Goal: Task Accomplishment & Management: Manage account settings

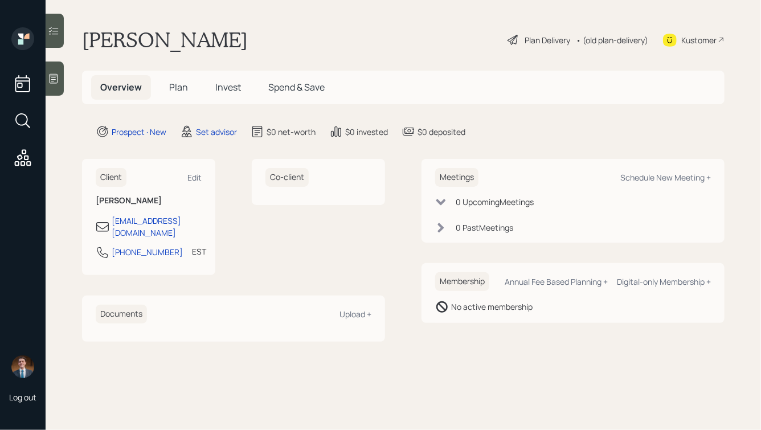
click at [54, 78] on icon at bounding box center [53, 78] width 11 height 11
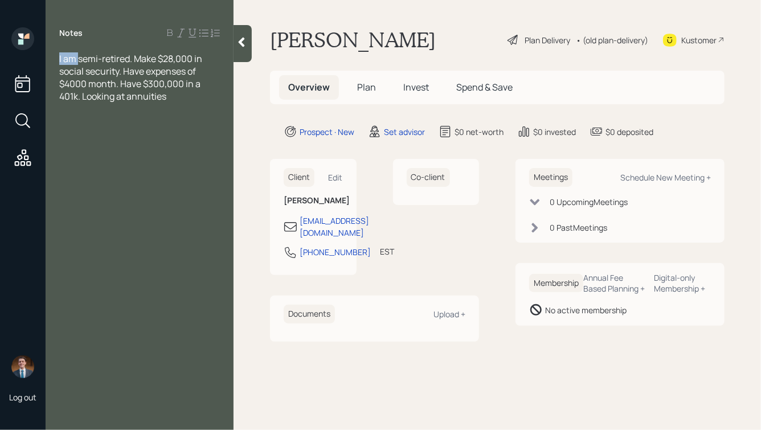
drag, startPoint x: 80, startPoint y: 59, endPoint x: 59, endPoint y: 59, distance: 21.6
click at [59, 59] on div "I am semi-retired. Make $28,000 in social security. Have expenses of $4000 mont…" at bounding box center [140, 77] width 188 height 50
drag, startPoint x: 140, startPoint y: 56, endPoint x: 118, endPoint y: 56, distance: 21.7
click at [118, 56] on span "Semi-retired. Make $28,000 in social security. Have expenses of $4000 month. Ha…" at bounding box center [135, 77] width 153 height 50
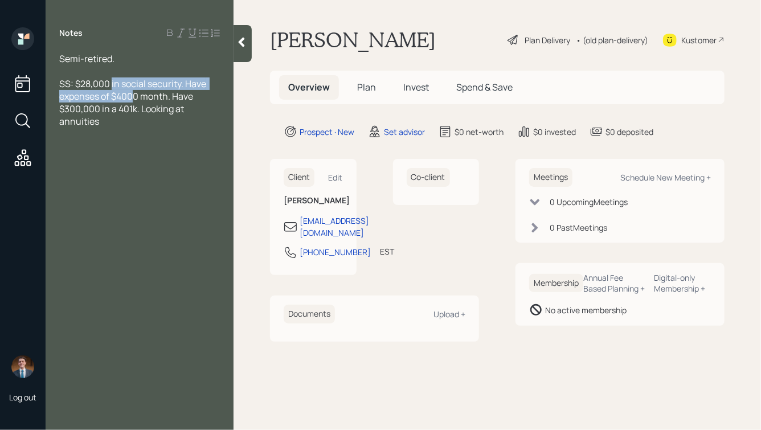
drag, startPoint x: 112, startPoint y: 84, endPoint x: 133, endPoint y: 92, distance: 23.3
click at [133, 92] on span "SS: $28,000 in social security. Have expenses of $4000 month. Have $300,000 in …" at bounding box center [133, 102] width 149 height 50
drag, startPoint x: 207, startPoint y: 84, endPoint x: 111, endPoint y: 85, distance: 96.3
click at [111, 85] on span "SS: $28,000 in social security. Have expenses of $4000 month. Have $300,000 in …" at bounding box center [133, 102] width 149 height 50
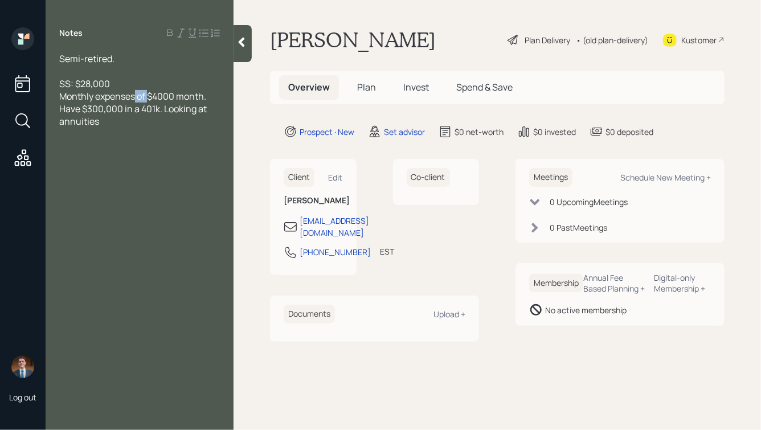
drag, startPoint x: 149, startPoint y: 99, endPoint x: 137, endPoint y: 101, distance: 12.2
click at [137, 101] on span "Monthly expenses of $4000 month. Have $300,000 in a 401k. Looking at annuities" at bounding box center [133, 109] width 149 height 38
drag, startPoint x: 170, startPoint y: 97, endPoint x: 208, endPoint y: 96, distance: 38.2
click at [208, 96] on div "Monthly expenses: $4000 month. Have $300,000 in a 401k. Looking at annuities" at bounding box center [139, 109] width 161 height 38
drag, startPoint x: 161, startPoint y: 110, endPoint x: 59, endPoint y: 108, distance: 102.0
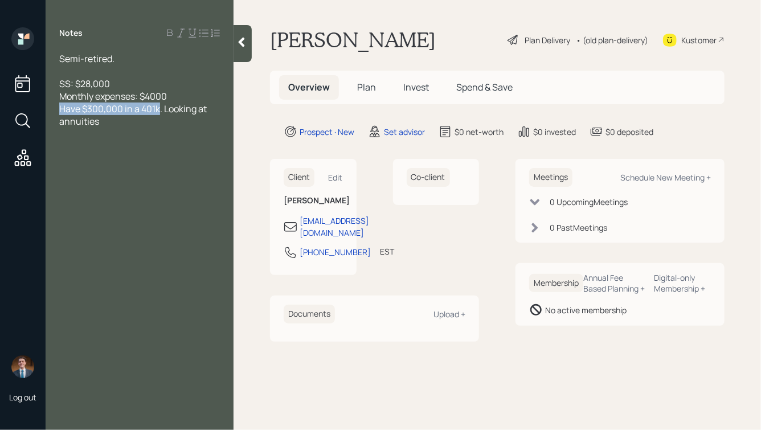
click at [59, 108] on div "Semi-retired. SS: $28,000 Monthly expenses: $4000 Have $300,000 in a 401k. Look…" at bounding box center [140, 89] width 188 height 75
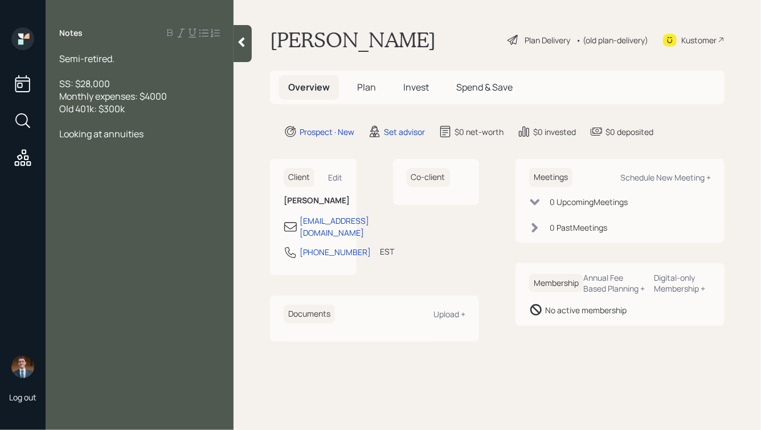
click at [157, 137] on div "Looking at annuities" at bounding box center [139, 134] width 161 height 13
click at [132, 57] on div "Semi-retired." at bounding box center [139, 58] width 161 height 13
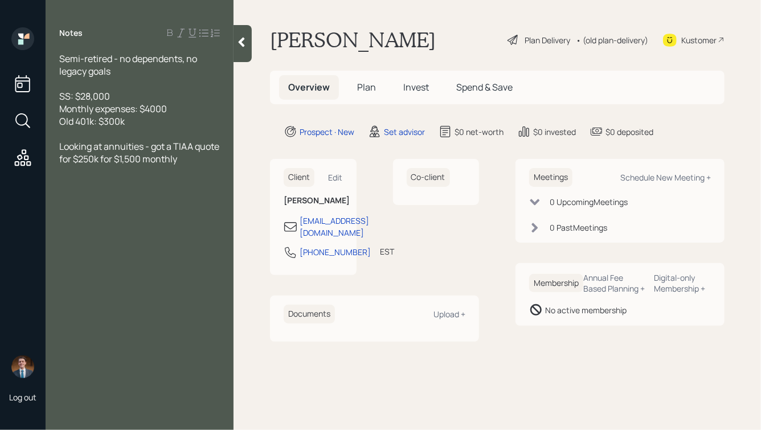
drag, startPoint x: 129, startPoint y: 73, endPoint x: 47, endPoint y: 50, distance: 85.4
click at [47, 50] on div "Notes Semi-retired - no dependents, no legacy goals SS: $28,000 Monthly expense…" at bounding box center [140, 221] width 188 height 389
click at [113, 63] on span "Semi-retired - no dependents, no legacy goals" at bounding box center [129, 64] width 140 height 25
drag, startPoint x: 112, startPoint y: 96, endPoint x: 91, endPoint y: 98, distance: 21.1
click at [91, 98] on div "SS: $28,000" at bounding box center [139, 96] width 161 height 13
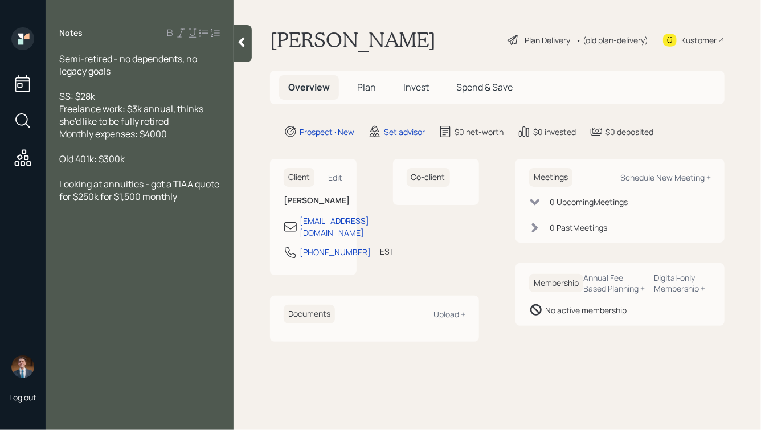
click at [60, 56] on span "Semi-retired - no dependents, no legacy goals" at bounding box center [129, 64] width 140 height 25
click at [150, 157] on div "Old 401k: $300k" at bounding box center [139, 159] width 161 height 13
click at [175, 136] on div "Monthly expenses: $4000" at bounding box center [139, 134] width 161 height 13
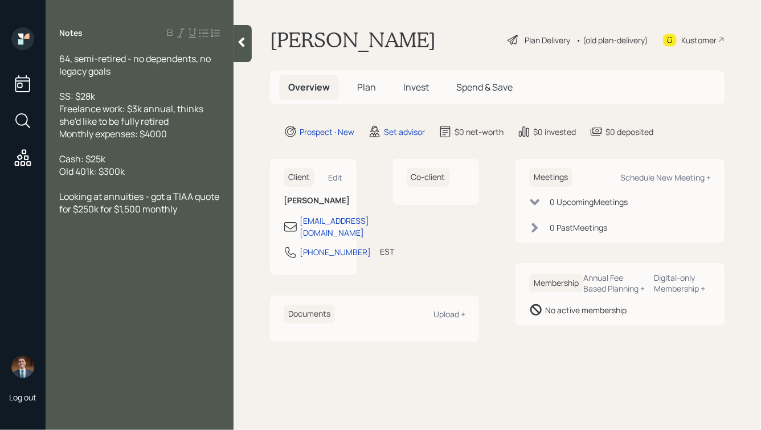
click at [138, 170] on div "Old 401k: $300k" at bounding box center [139, 171] width 161 height 13
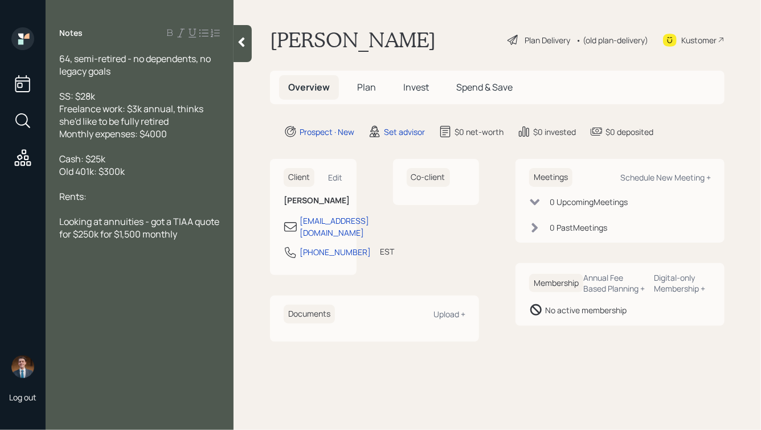
click at [180, 136] on div "Monthly expenses: $4000" at bounding box center [139, 134] width 161 height 13
click at [146, 198] on div "Rents:" at bounding box center [139, 196] width 161 height 13
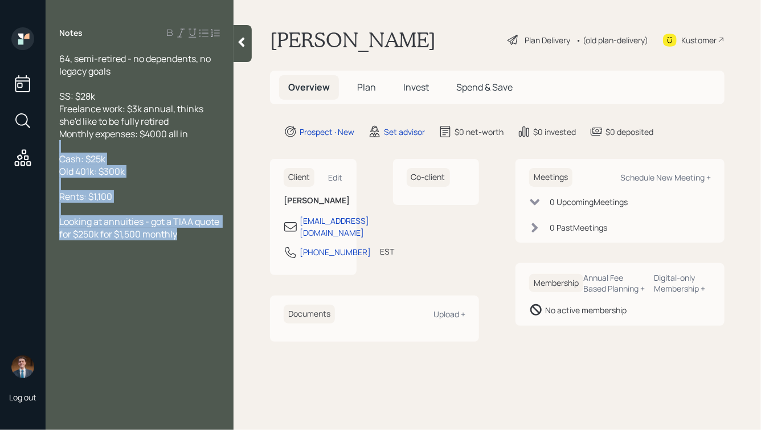
drag, startPoint x: 206, startPoint y: 240, endPoint x: 100, endPoint y: 142, distance: 143.5
click at [100, 142] on div "64, semi-retired - no dependents, no legacy goals SS: $28k Freelance work: $3k …" at bounding box center [139, 146] width 161 height 188
click at [100, 142] on div at bounding box center [139, 146] width 161 height 13
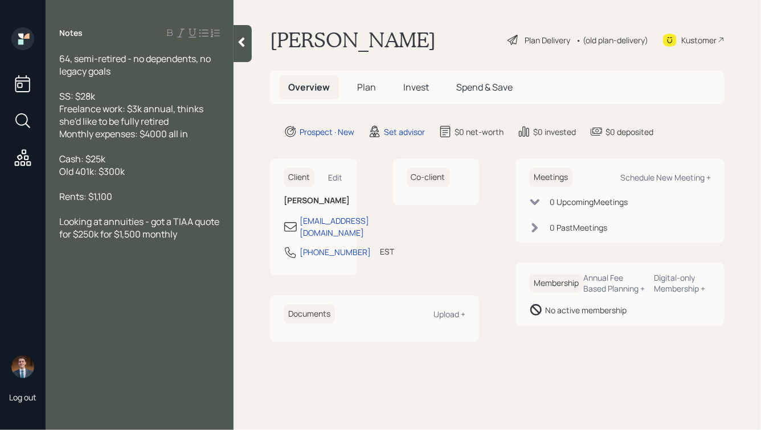
click at [207, 239] on div "Looking at annuities - got a TIAA quote for $250k for $1,500 monthly" at bounding box center [139, 227] width 161 height 25
drag, startPoint x: 163, startPoint y: 268, endPoint x: 58, endPoint y: 273, distance: 106.1
click at [58, 273] on div "64, semi-retired - no dependents, no legacy goals SS: $28k Freelance work: $3k …" at bounding box center [140, 165] width 188 height 226
click at [244, 43] on icon at bounding box center [241, 41] width 11 height 11
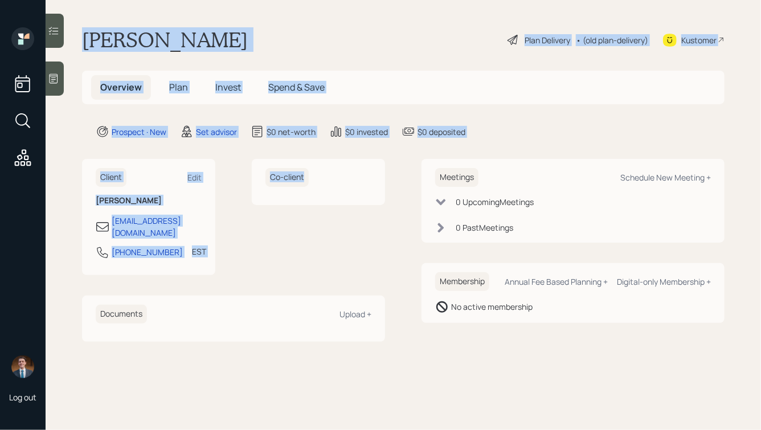
drag, startPoint x: 78, startPoint y: 35, endPoint x: 347, endPoint y: 183, distance: 307.7
click at [347, 182] on main "[PERSON_NAME] Plan Delivery • (old plan-delivery) Kustomer Overview Plan Invest…" at bounding box center [403, 215] width 715 height 430
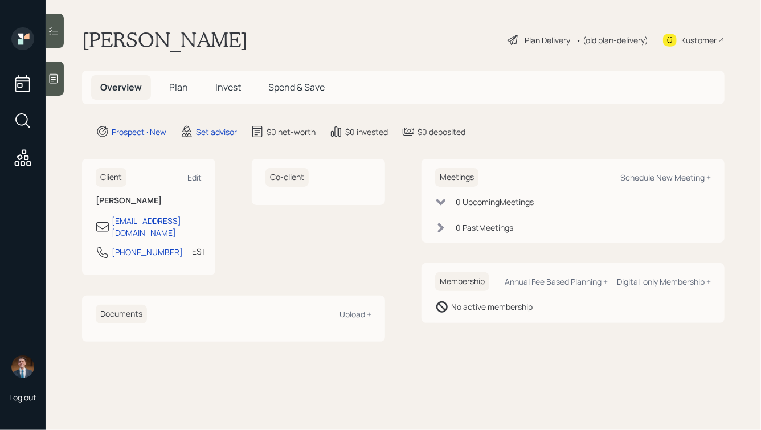
click at [414, 186] on div "Client Edit [PERSON_NAME] [EMAIL_ADDRESS][DOMAIN_NAME] [PHONE_NUMBER] EST Curre…" at bounding box center [403, 250] width 643 height 182
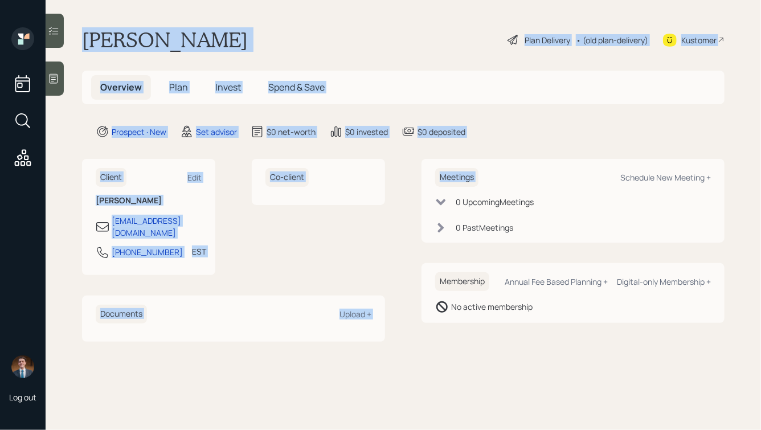
drag, startPoint x: 414, startPoint y: 186, endPoint x: 199, endPoint y: -65, distance: 330.0
click at [199, 0] on html "Log out [PERSON_NAME] Plan Delivery • (old plan-delivery) Kustomer Overview Pla…" at bounding box center [380, 215] width 761 height 430
click at [108, 25] on main "[PERSON_NAME] Plan Delivery • (old plan-delivery) Kustomer Overview Plan Invest…" at bounding box center [403, 215] width 715 height 430
drag, startPoint x: 79, startPoint y: 38, endPoint x: 399, endPoint y: 324, distance: 429.2
click at [399, 325] on main "[PERSON_NAME] Plan Delivery • (old plan-delivery) Kustomer Overview Plan Invest…" at bounding box center [403, 215] width 715 height 430
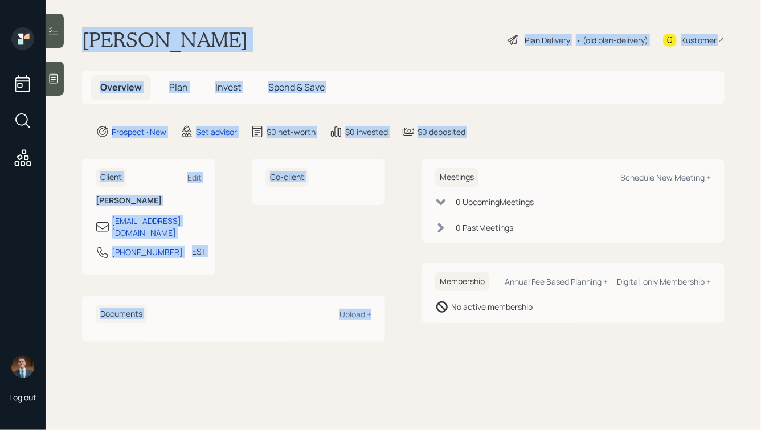
click at [399, 324] on div "Client Edit [PERSON_NAME] [EMAIL_ADDRESS][DOMAIN_NAME] [PHONE_NUMBER] EST Curre…" at bounding box center [403, 250] width 643 height 182
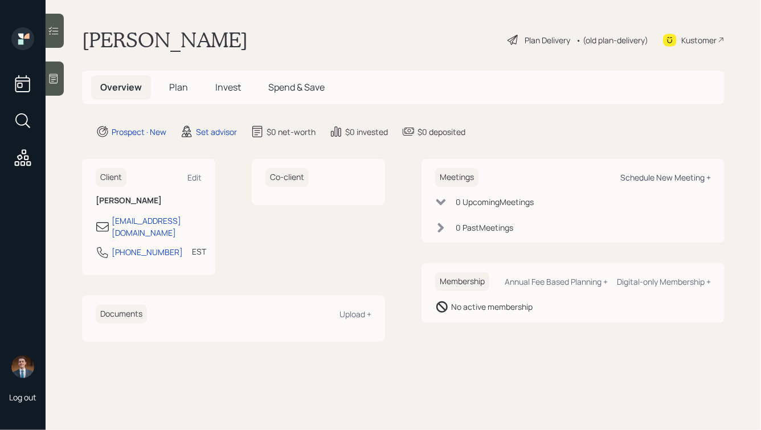
click at [645, 179] on div "Schedule New Meeting +" at bounding box center [665, 177] width 91 height 11
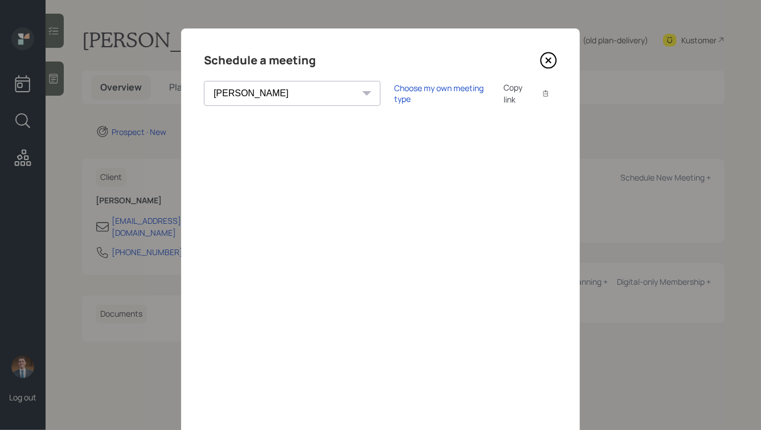
click at [268, 95] on select "[PERSON_NAME] [PERSON_NAME] [PERSON_NAME] [PERSON_NAME] [PERSON_NAME] [PERSON_N…" at bounding box center [292, 93] width 177 height 25
select select "bffa7908-1b2a-4c79-9bb6-f0ec9aed22d3"
click at [204, 81] on select "[PERSON_NAME] [PERSON_NAME] [PERSON_NAME] [PERSON_NAME] [PERSON_NAME] [PERSON_N…" at bounding box center [292, 93] width 177 height 25
click at [549, 61] on icon at bounding box center [548, 60] width 5 height 5
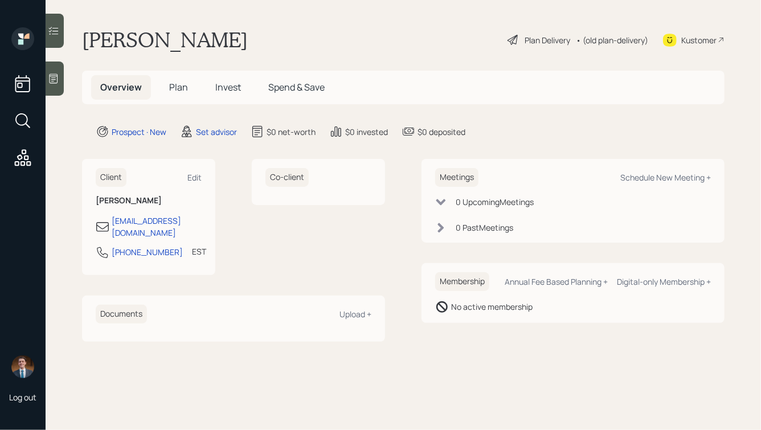
click at [62, 76] on div at bounding box center [55, 79] width 18 height 34
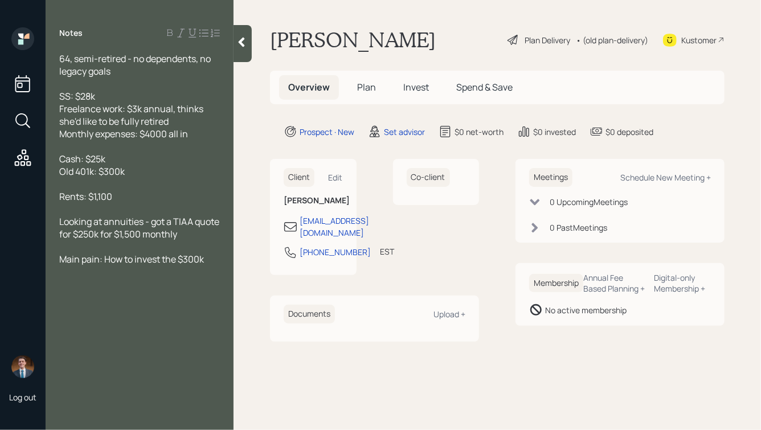
click at [242, 51] on div at bounding box center [243, 43] width 18 height 37
